Goal: Task Accomplishment & Management: Complete application form

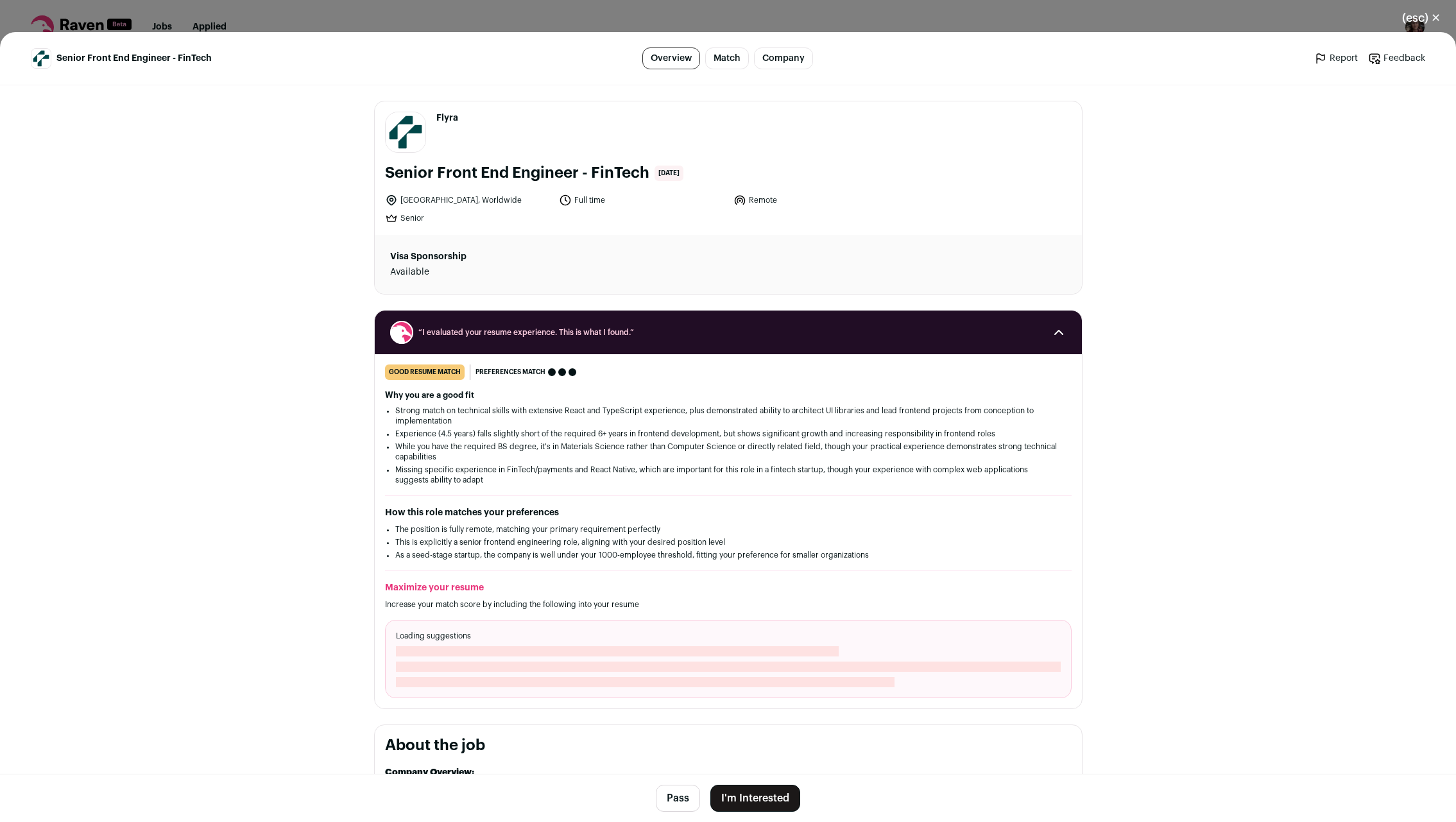
click at [745, 801] on button "I'm Interested" at bounding box center [756, 798] width 90 height 27
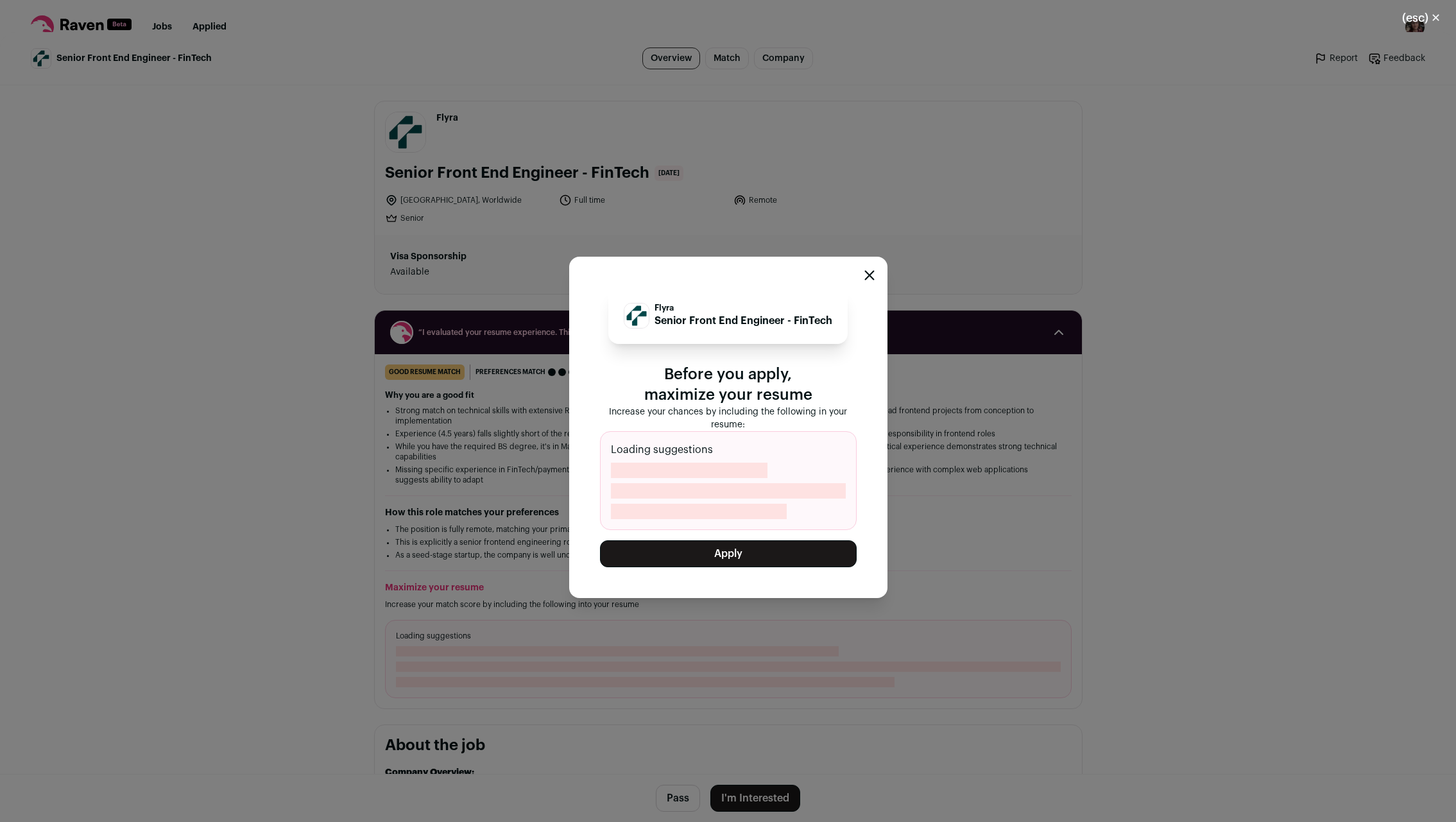
click at [708, 556] on button "Apply" at bounding box center [728, 554] width 257 height 27
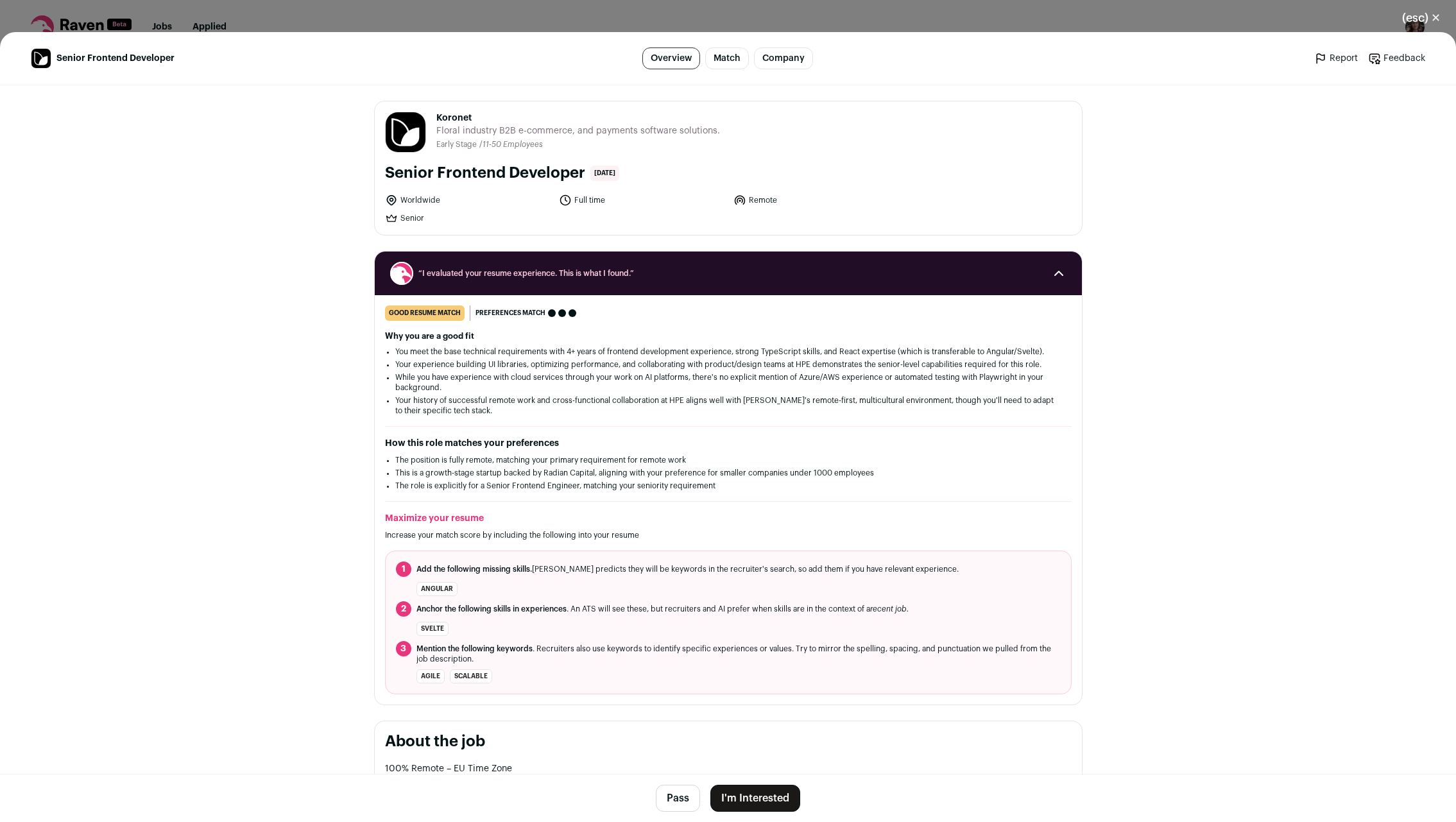
click at [768, 801] on button "I'm Interested" at bounding box center [756, 798] width 90 height 27
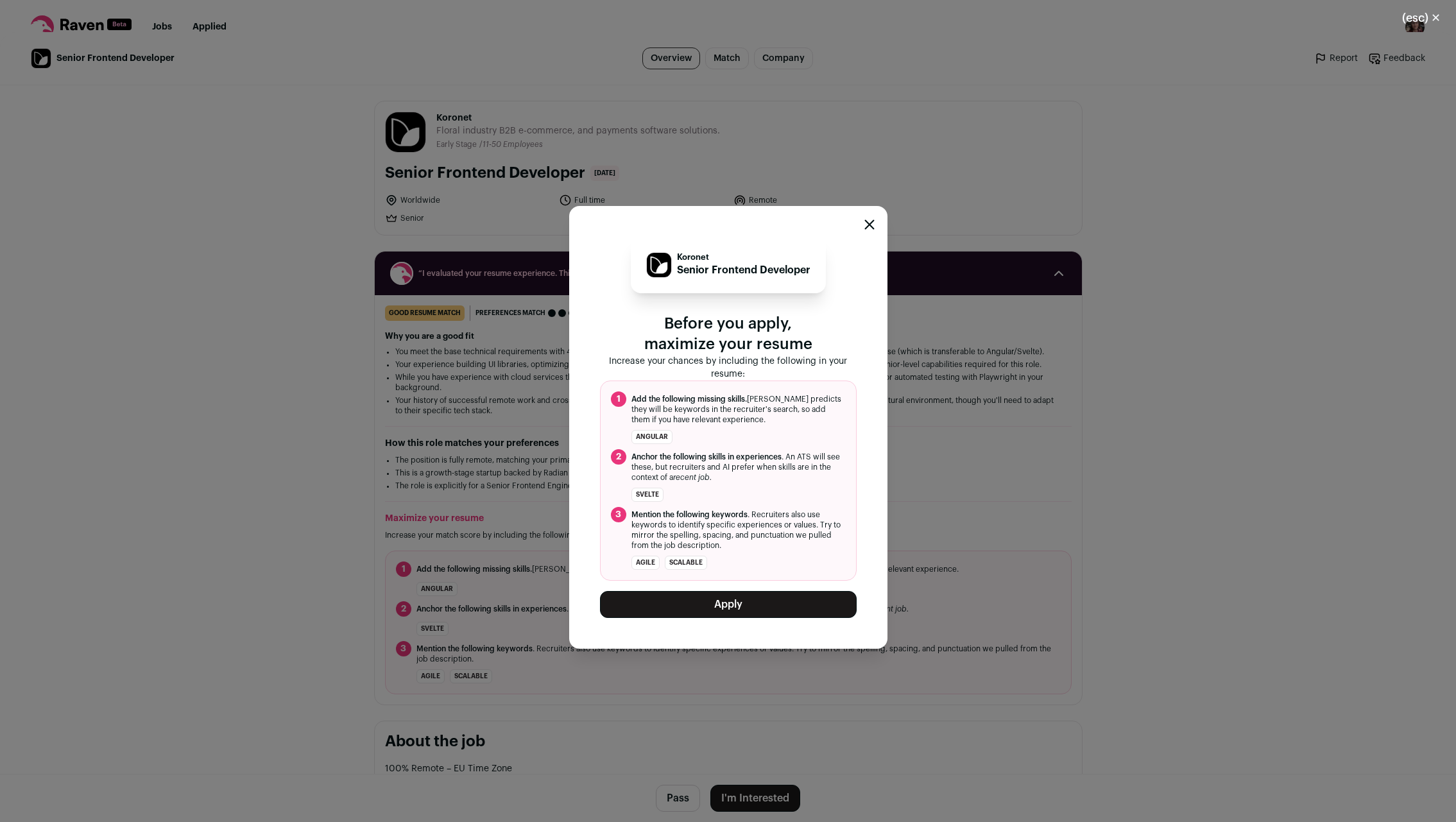
click at [678, 606] on button "Apply" at bounding box center [728, 604] width 257 height 27
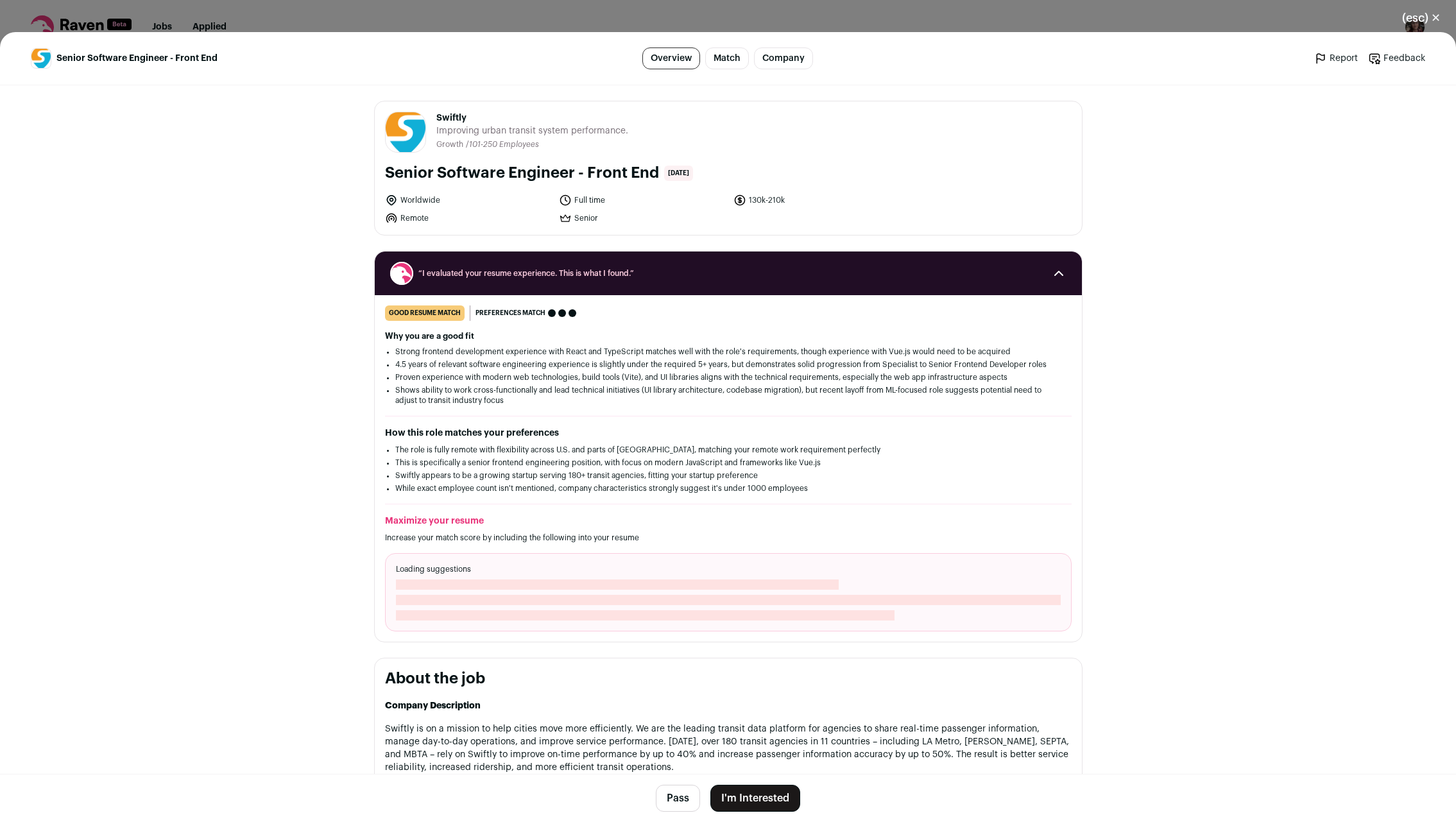
click at [748, 795] on button "I'm Interested" at bounding box center [756, 798] width 90 height 27
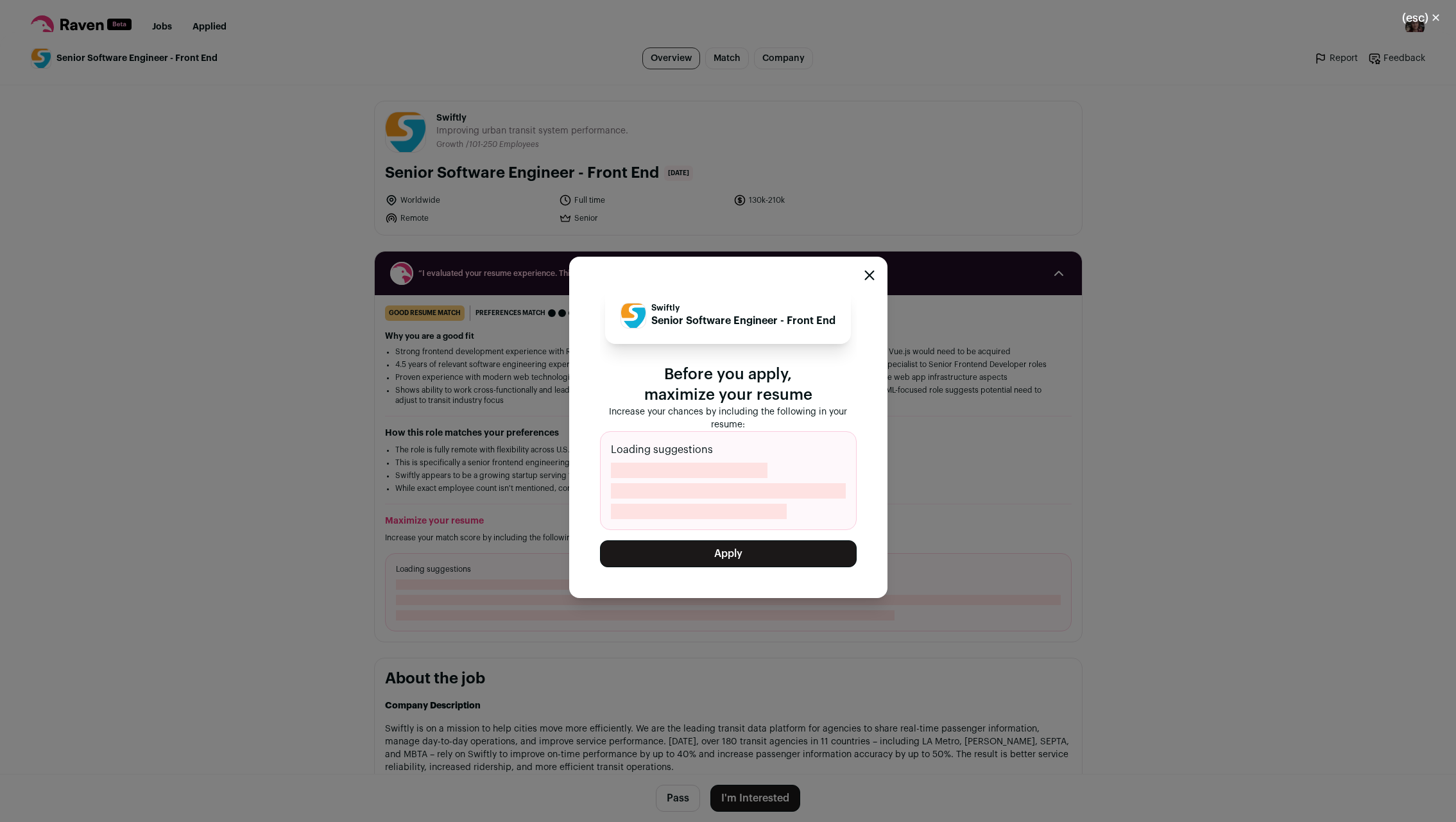
click at [714, 557] on button "Apply" at bounding box center [728, 554] width 257 height 27
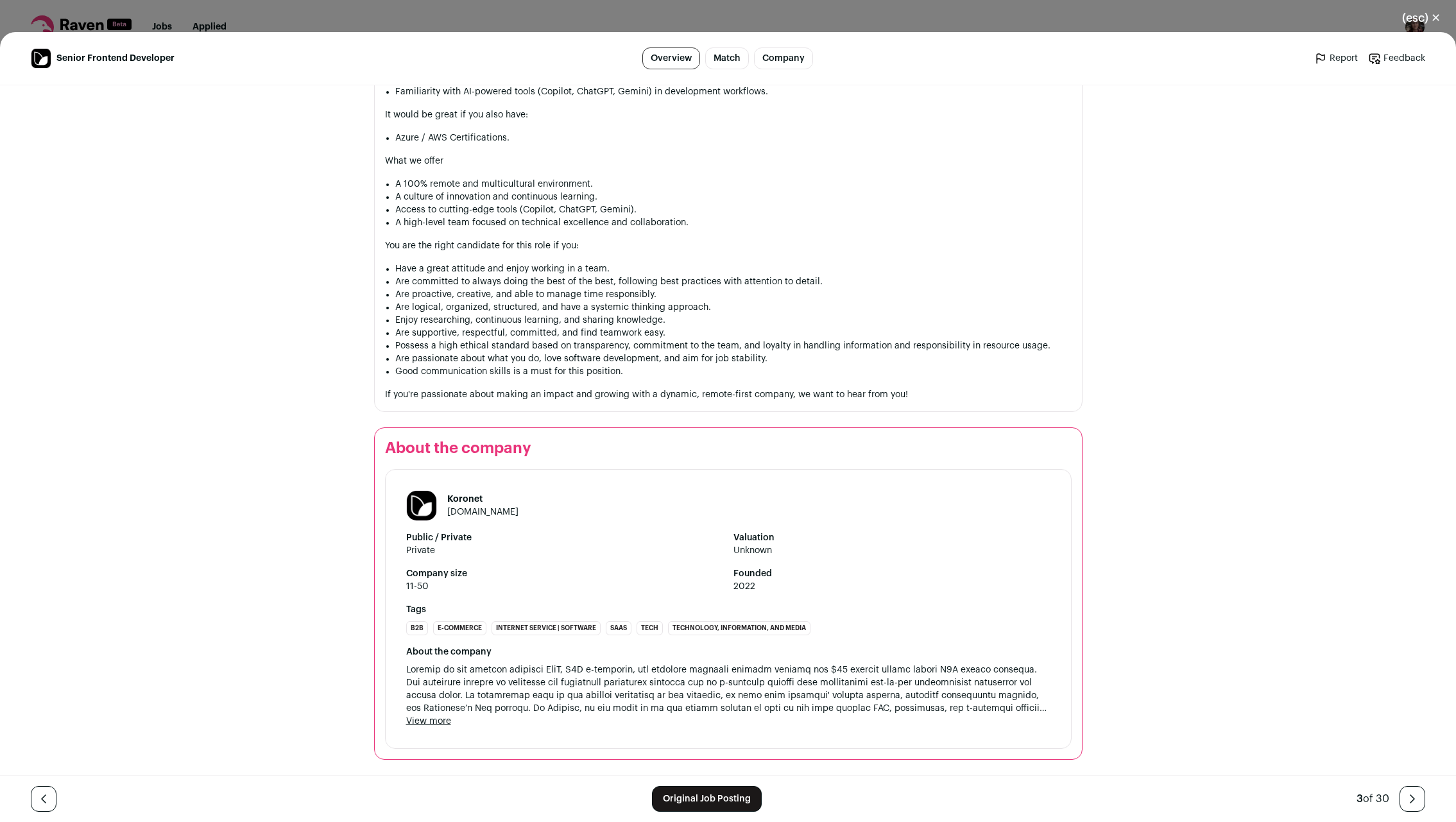
scroll to position [1262, 0]
